Goal: Entertainment & Leisure: Consume media (video, audio)

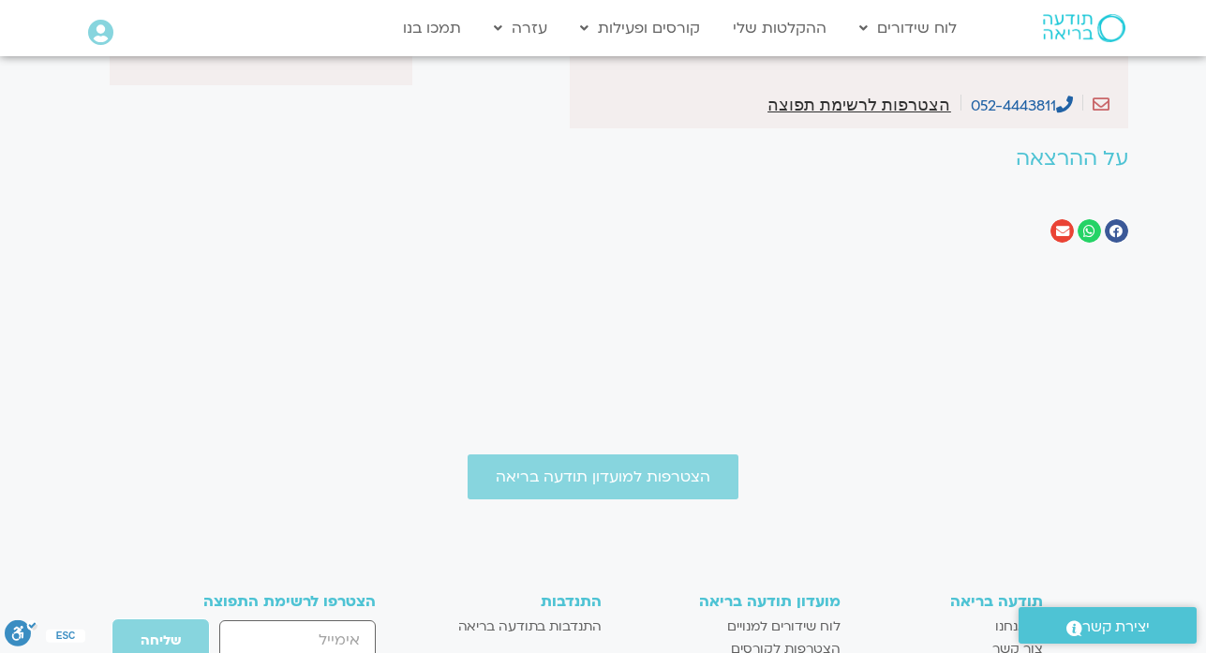
click at [1205, 8] on section "Main Menu לוח שידורים לוח שידורים יומי תכניה שבועית ההקלטות שלי קורסים ופעילות …" at bounding box center [603, 28] width 1206 height 54
